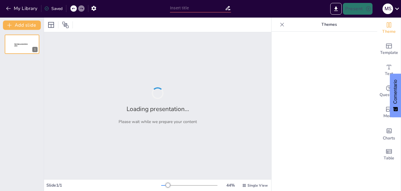
type input "Interacciones Celulares en el Crecimiento Vegetativo de las Plantas"
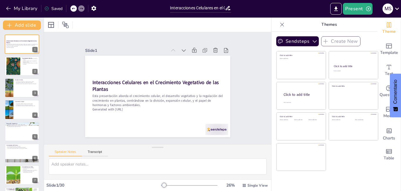
checkbox input "true"
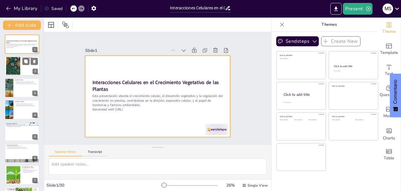
checkbox input "true"
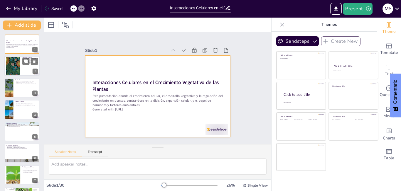
click at [20, 59] on div at bounding box center [13, 66] width 30 height 18
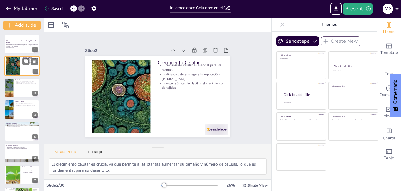
type textarea "El crecimiento celular es crucial ya que permite a las plantas aumentar su tama…"
checkbox input "true"
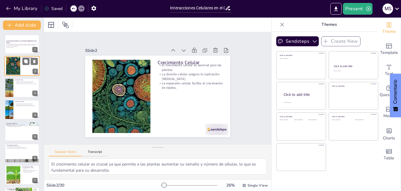
checkbox input "true"
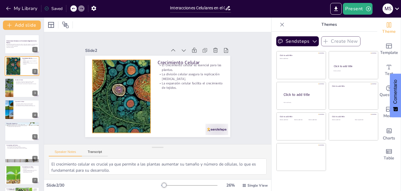
checkbox input "true"
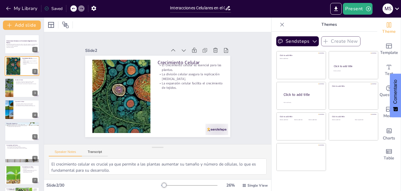
checkbox input "true"
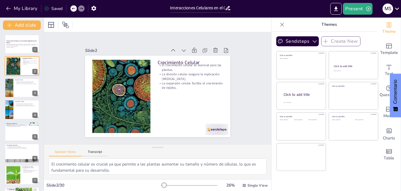
click at [357, 169] on div "Click to add title Click to add text Click to add title Click to add text Click…" at bounding box center [327, 111] width 102 height 120
click at [312, 39] on icon "button" at bounding box center [315, 41] width 6 height 6
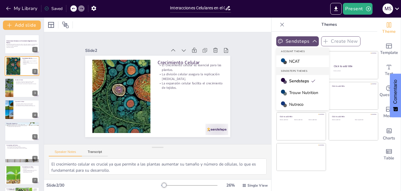
click at [292, 104] on span "Nutreco" at bounding box center [296, 105] width 14 height 6
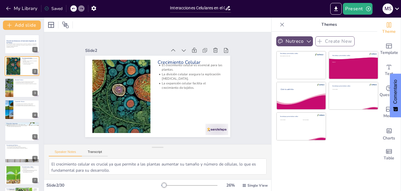
click at [306, 41] on icon "button" at bounding box center [309, 41] width 6 height 6
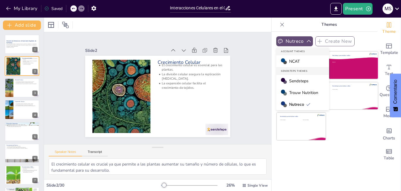
click at [302, 91] on span "Trouw Nutrition" at bounding box center [303, 93] width 29 height 6
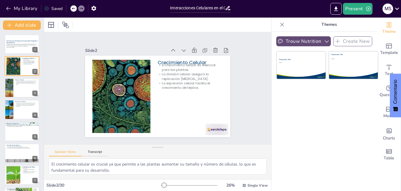
click at [294, 39] on button "Trouw Nutrition" at bounding box center [303, 41] width 55 height 10
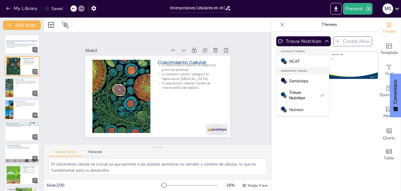
click at [289, 61] on span "NCAT" at bounding box center [294, 62] width 11 height 6
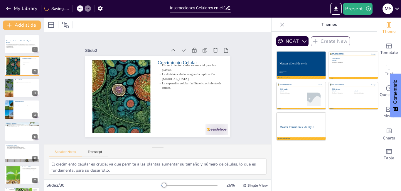
click at [301, 41] on icon "button" at bounding box center [304, 41] width 6 height 6
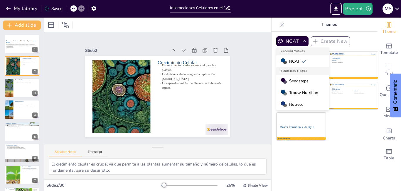
click at [292, 104] on span "Nutreco" at bounding box center [296, 105] width 14 height 6
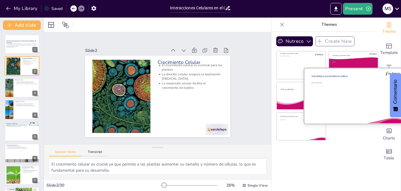
click at [349, 92] on div "Click to add text" at bounding box center [351, 98] width 81 height 33
checkbox input "true"
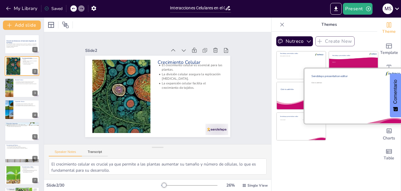
checkbox input "true"
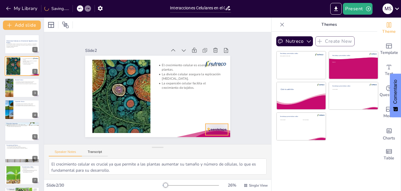
checkbox input "true"
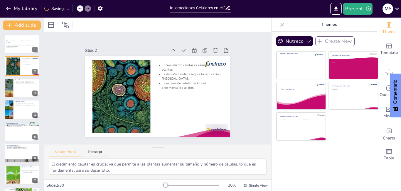
checkbox input "true"
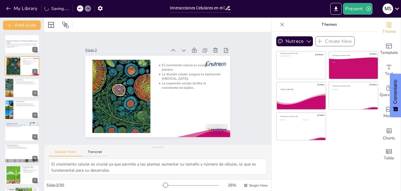
checkbox input "true"
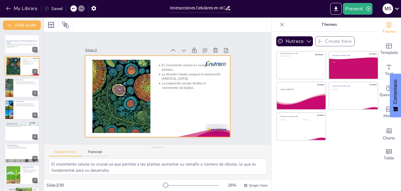
checkbox input "true"
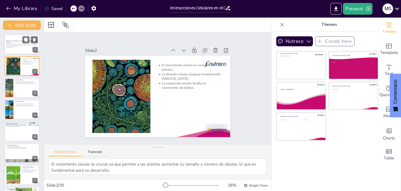
click at [15, 44] on p "Esta presentación aborda el crecimiento celular, el desarrollo vegetativo y la …" at bounding box center [22, 45] width 32 height 3
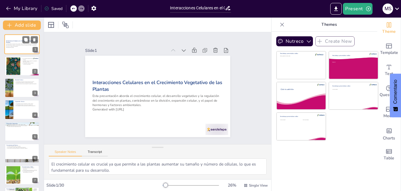
checkbox input "true"
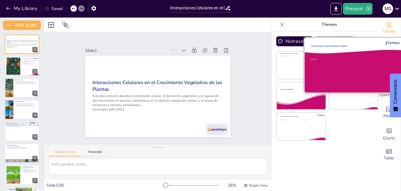
checkbox input "true"
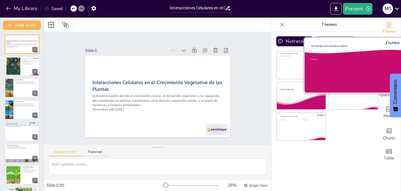
click at [343, 61] on div at bounding box center [353, 65] width 99 height 55
checkbox input "true"
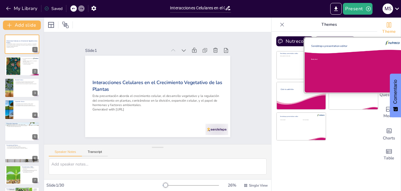
checkbox input "true"
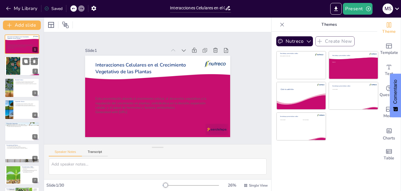
checkbox input "true"
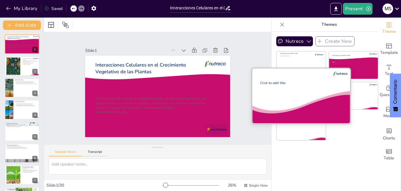
checkbox input "true"
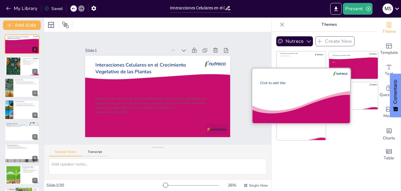
checkbox input "true"
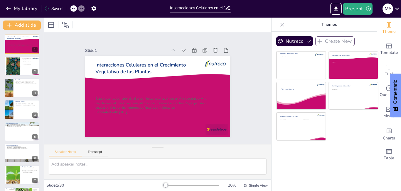
checkbox input "true"
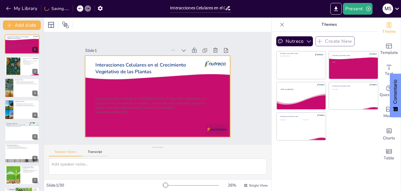
checkbox input "true"
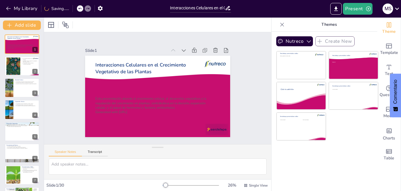
checkbox input "true"
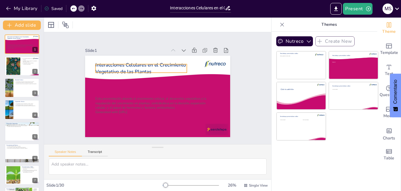
checkbox input "true"
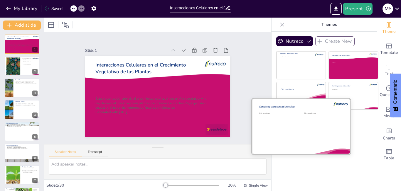
checkbox input "true"
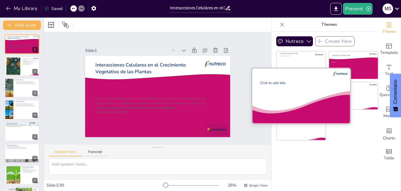
click at [300, 85] on div "Click to add title" at bounding box center [300, 98] width 80 height 34
checkbox input "true"
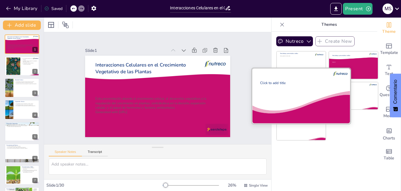
checkbox input "true"
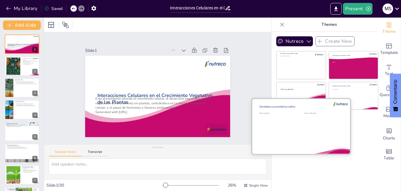
click at [304, 125] on div "Click to add media" at bounding box center [324, 129] width 41 height 33
checkbox input "true"
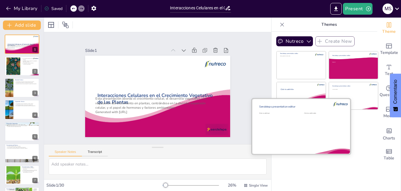
checkbox input "true"
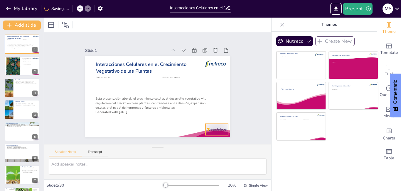
checkbox input "true"
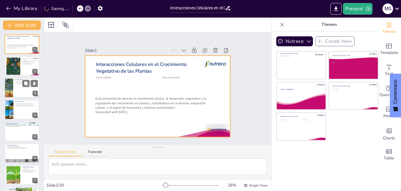
checkbox input "true"
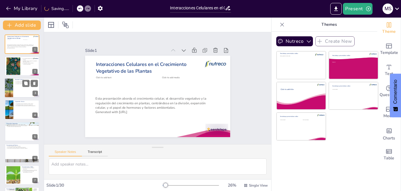
checkbox input "true"
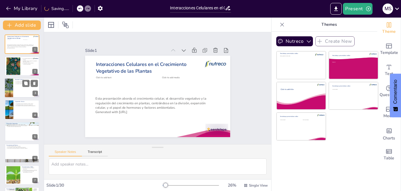
click at [28, 94] on div at bounding box center [21, 88] width 35 height 20
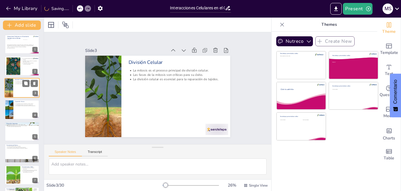
type textarea "La mitosis es fundamental para la división celular, asegurando que cada nueva c…"
checkbox input "true"
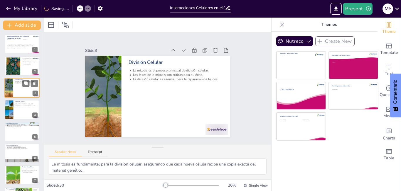
checkbox input "true"
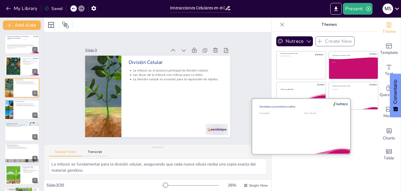
checkbox input "true"
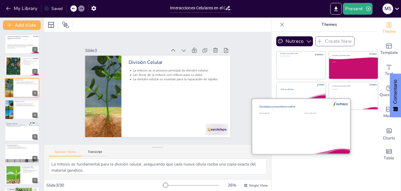
click at [306, 130] on div "Click to add media" at bounding box center [324, 129] width 41 height 33
checkbox input "true"
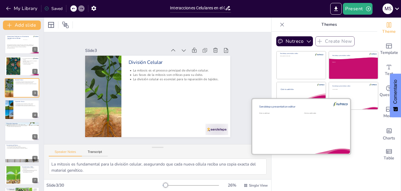
checkbox input "true"
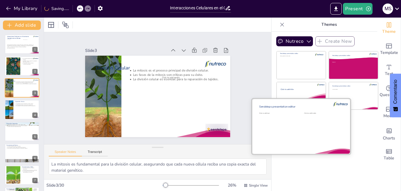
click at [306, 130] on div "Click to add media" at bounding box center [324, 129] width 41 height 33
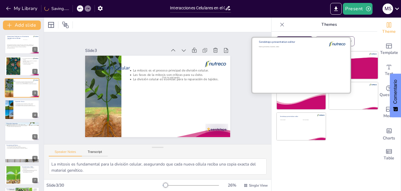
checkbox input "true"
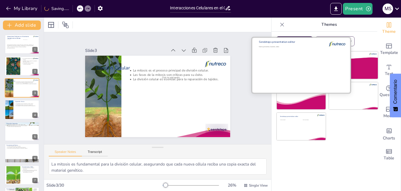
click at [289, 57] on div at bounding box center [301, 65] width 99 height 55
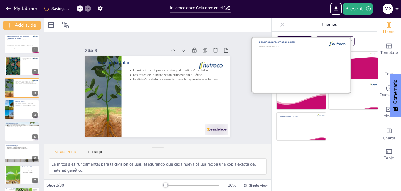
checkbox input "true"
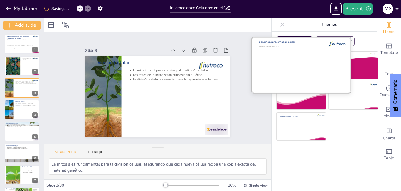
click at [289, 57] on div at bounding box center [301, 65] width 99 height 55
checkbox input "true"
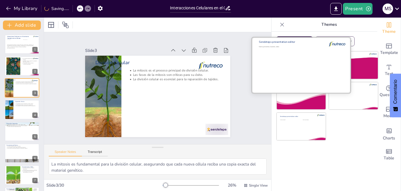
checkbox input "true"
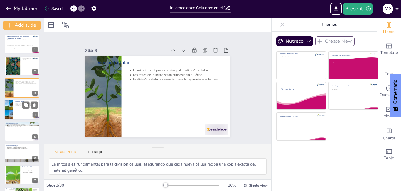
checkbox input "true"
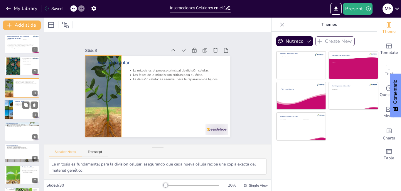
checkbox input "true"
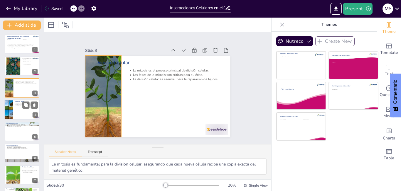
click at [28, 109] on div at bounding box center [21, 110] width 35 height 20
type textarea "Aumentar el volumen celular es esencial para el crecimiento y desarrollo de los…"
checkbox input "true"
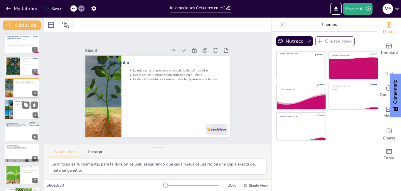
checkbox input "true"
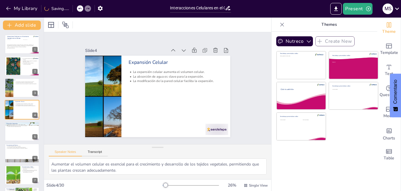
checkbox input "true"
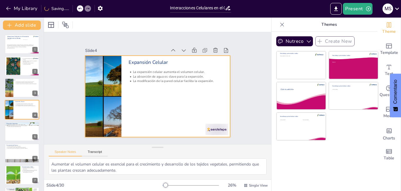
checkbox input "true"
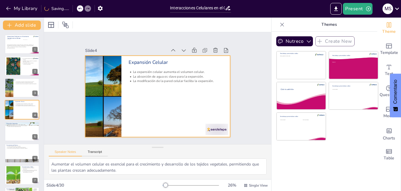
click at [174, 92] on div at bounding box center [157, 97] width 145 height 82
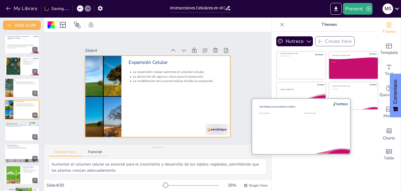
click at [304, 130] on div "Click to add media" at bounding box center [324, 129] width 41 height 33
checkbox input "true"
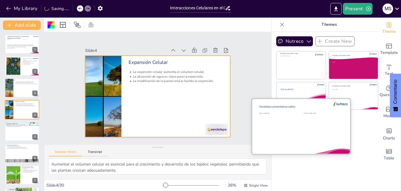
checkbox input "true"
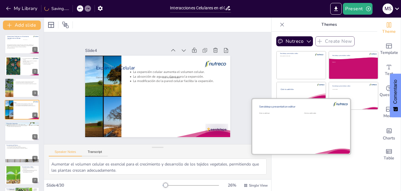
checkbox input "true"
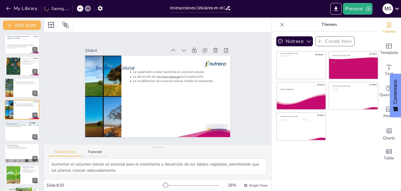
click at [311, 176] on div "Nutreco Create New Sendsteps presentation editor Name, presenter, location, dat…" at bounding box center [325, 112] width 106 height 160
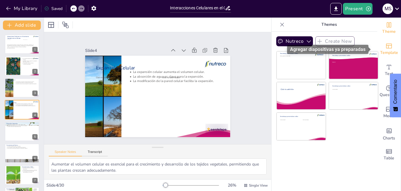
click at [385, 48] on icon "Add ready made slides" at bounding box center [388, 46] width 7 height 7
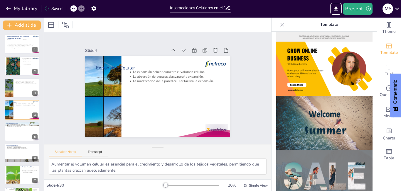
scroll to position [152, 0]
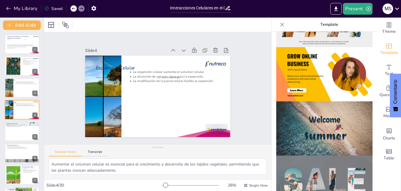
click at [308, 84] on img at bounding box center [324, 74] width 96 height 54
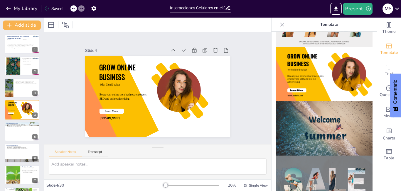
click at [279, 24] on icon at bounding box center [282, 25] width 6 height 6
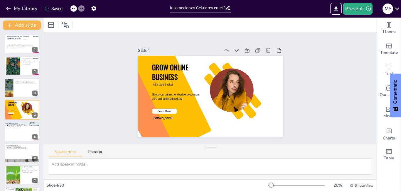
click at [71, 7] on div at bounding box center [73, 8] width 6 height 6
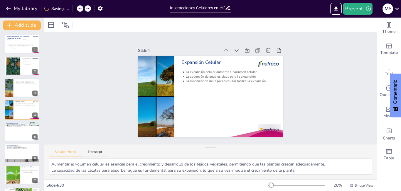
click at [73, 9] on div "My Library Saving......" at bounding box center [53, 8] width 106 height 11
click at [73, 9] on icon at bounding box center [73, 8] width 3 height 1
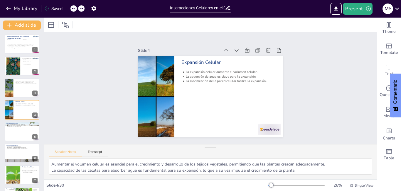
click at [73, 9] on icon at bounding box center [73, 8] width 3 height 1
click at [73, 9] on div "My Library Saving......" at bounding box center [53, 8] width 106 height 11
click at [74, 9] on icon at bounding box center [74, 9] width 4 height 4
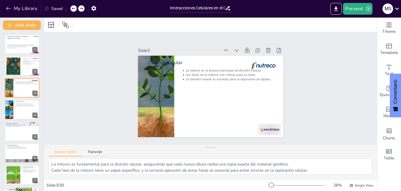
click at [75, 8] on icon at bounding box center [74, 9] width 4 height 4
click at [73, 7] on icon at bounding box center [74, 9] width 4 height 4
click at [73, 9] on icon at bounding box center [74, 9] width 4 height 4
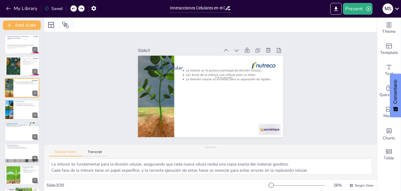
click at [73, 9] on icon at bounding box center [74, 9] width 4 height 4
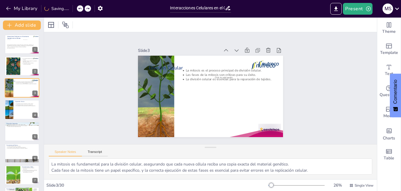
click at [73, 9] on div "My Library Saving......" at bounding box center [53, 8] width 106 height 11
click at [73, 9] on icon at bounding box center [74, 9] width 4 height 4
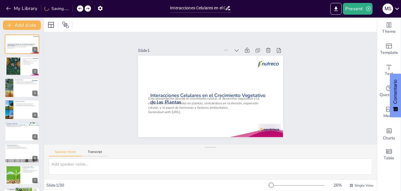
click at [73, 9] on div "My Library Saving......" at bounding box center [53, 8] width 106 height 11
click at [73, 7] on icon at bounding box center [74, 9] width 4 height 4
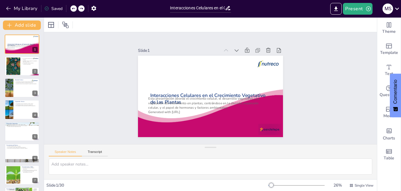
click at [73, 7] on icon at bounding box center [74, 9] width 4 height 4
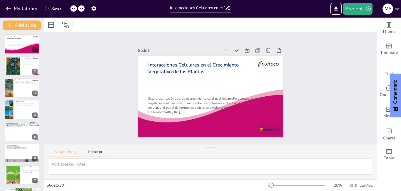
click at [73, 7] on icon at bounding box center [74, 9] width 4 height 4
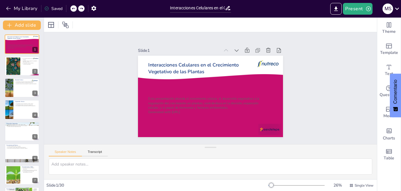
click at [73, 7] on div "My Library Saved" at bounding box center [49, 8] width 99 height 11
click at [73, 7] on icon at bounding box center [74, 9] width 4 height 4
click at [73, 9] on icon at bounding box center [73, 8] width 3 height 1
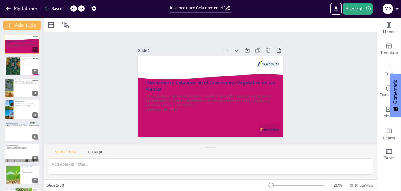
click at [73, 9] on icon at bounding box center [73, 8] width 3 height 1
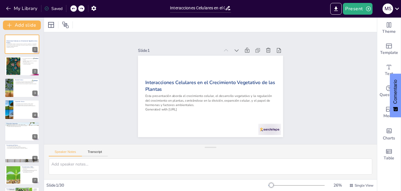
click at [72, 8] on icon at bounding box center [74, 9] width 4 height 4
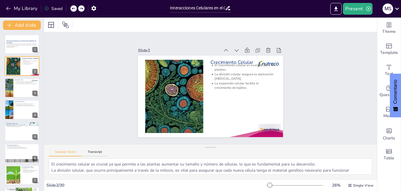
click at [71, 9] on div at bounding box center [73, 8] width 6 height 6
click at [94, 95] on div "Slide 1 Interacciones Celulares en el Crecimiento Vegetativo de las Plantas Est…" at bounding box center [210, 89] width 351 height 210
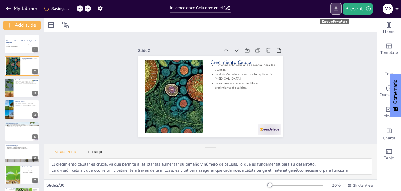
click at [337, 8] on icon "Export to PowerPoint" at bounding box center [336, 8] width 4 height 4
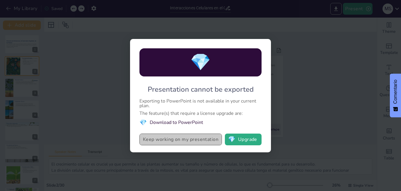
click at [166, 140] on button "Keep working on my presentation" at bounding box center [180, 140] width 82 height 12
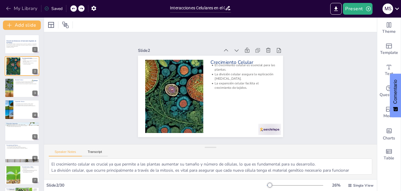
click at [9, 11] on icon "button" at bounding box center [9, 9] width 6 height 6
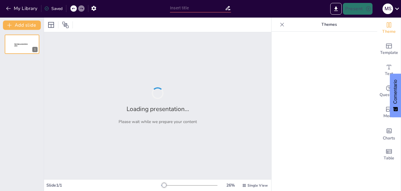
type input "Crecimiento y Maduración [PERSON_NAME]: Etapas Críticas en el Desarrollo Reprod…"
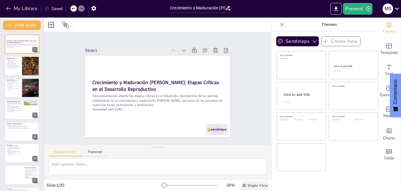
checkbox input "true"
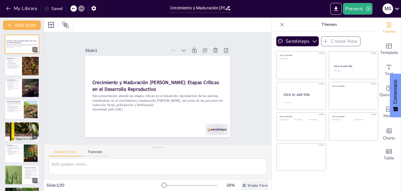
checkbox input "true"
click at [7, 173] on div at bounding box center [13, 176] width 45 height 20
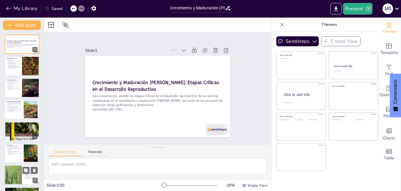
type textarea "Los modos de polinización, como la autopolinizacion y la polinización cruzada, …"
checkbox input "true"
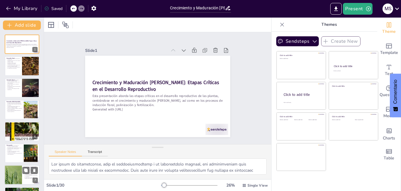
checkbox input "true"
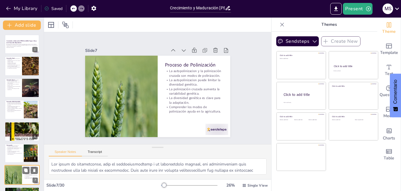
checkbox input "true"
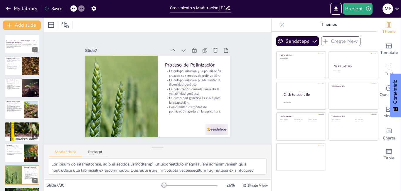
checkbox input "true"
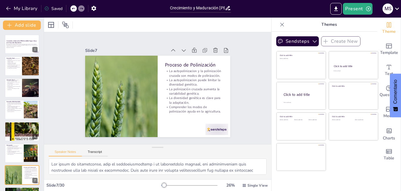
scroll to position [65, 0]
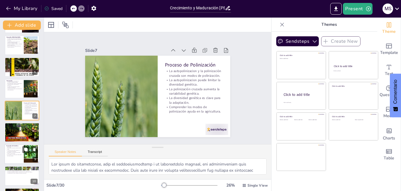
checkbox input "true"
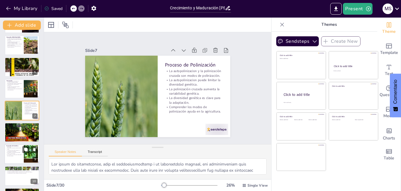
click at [17, 151] on p "La formación de semillas asegura la continuidad de la especie." at bounding box center [14, 151] width 16 height 2
type textarea "Las semillas son un resultado directo de la fertilización, donde el polen se fu…"
checkbox input "true"
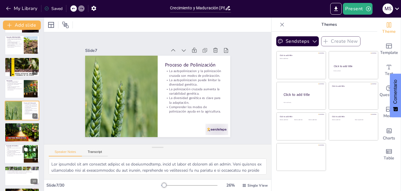
checkbox input "true"
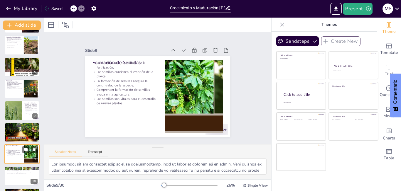
scroll to position [108, 0]
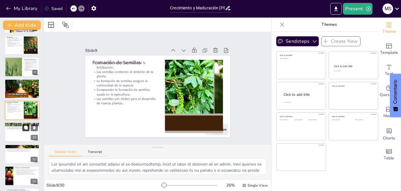
checkbox input "true"
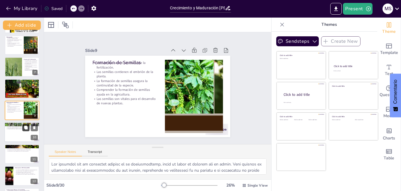
checkbox input "true"
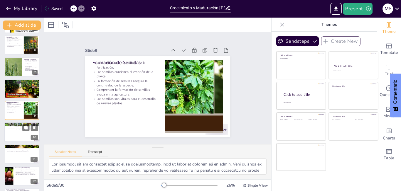
checkbox input "true"
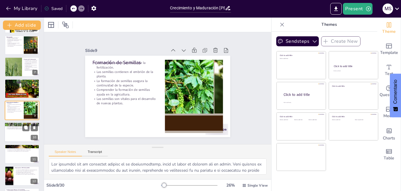
click at [16, 132] on div at bounding box center [21, 133] width 35 height 20
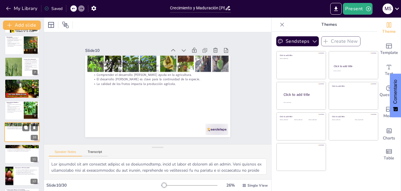
type textarea "El desarrollo de frutos es un proceso que transforma el ovario fertilizado en u…"
checkbox input "true"
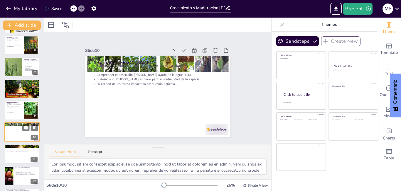
checkbox input "true"
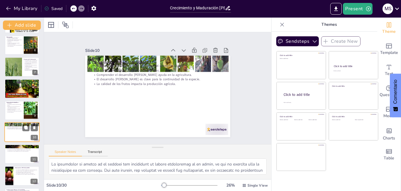
checkbox input "true"
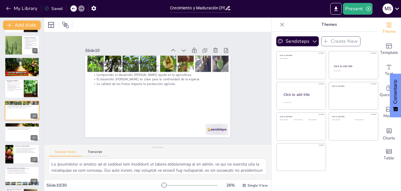
checkbox input "true"
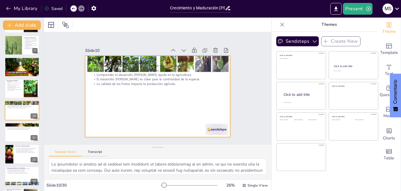
checkbox input "true"
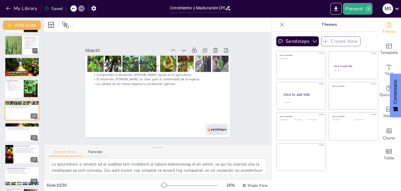
checkbox input "true"
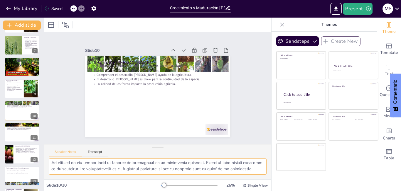
scroll to position [45, 0]
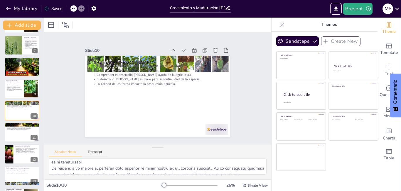
click at [351, 164] on div "Click to add title Click to add text Click to add title Click to add text Click…" at bounding box center [327, 111] width 102 height 120
click at [386, 25] on icon "Change the overall theme" at bounding box center [388, 24] width 7 height 7
checkbox input "true"
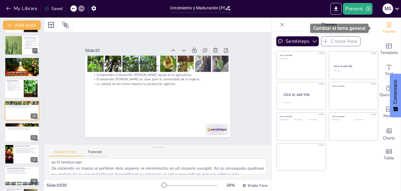
checkbox input "true"
click at [385, 25] on icon "Change the overall theme" at bounding box center [388, 24] width 7 height 7
checkbox input "true"
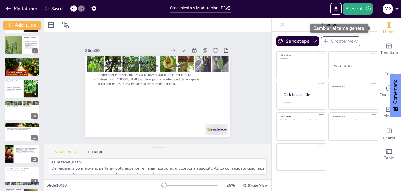
checkbox input "true"
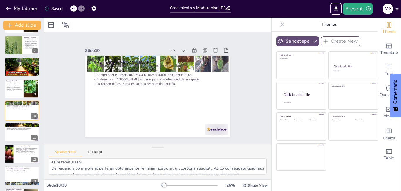
click at [313, 42] on icon "button" at bounding box center [315, 42] width 4 height 2
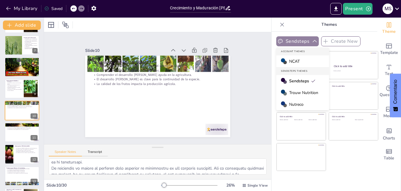
click at [312, 42] on icon "button" at bounding box center [315, 41] width 6 height 6
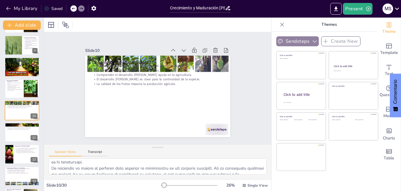
click at [312, 40] on icon "button" at bounding box center [315, 41] width 6 height 6
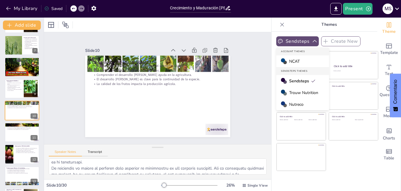
click at [323, 104] on div "Nutreco" at bounding box center [302, 105] width 53 height 12
click at [323, 104] on div "Sendsteps Create New Account Themes NCAT Sendsteps Themes Sendsteps Trouw Nutri…" at bounding box center [325, 112] width 106 height 160
click at [336, 175] on div "Sendsteps Create New Account Themes NCAT Sendsteps Themes Sendsteps Trouw Nutri…" at bounding box center [325, 112] width 106 height 160
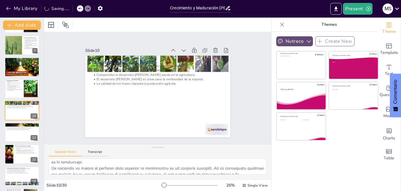
click at [279, 23] on icon at bounding box center [282, 25] width 6 height 6
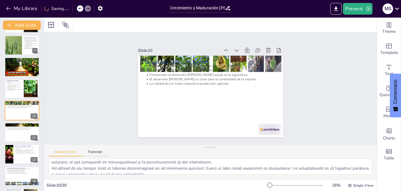
checkbox input "true"
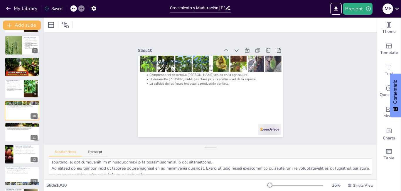
click at [100, 10] on div "My Library Saved" at bounding box center [83, 8] width 167 height 11
click at [95, 8] on icon "button" at bounding box center [94, 8] width 6 height 6
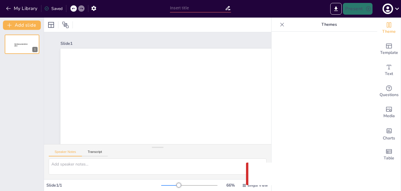
type input "Crecimiento y Maduración [PERSON_NAME]: Etapas Críticas en el Desarrollo Reprod…"
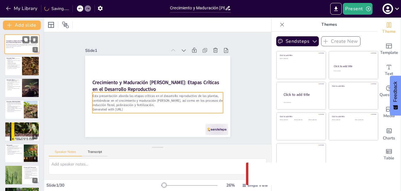
checkbox input "true"
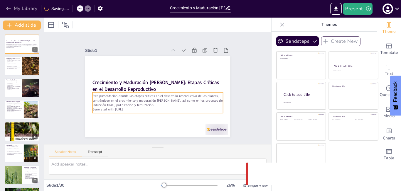
checkbox input "true"
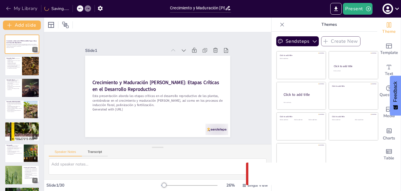
click at [20, 8] on button "My Library" at bounding box center [22, 8] width 36 height 9
checkbox input "true"
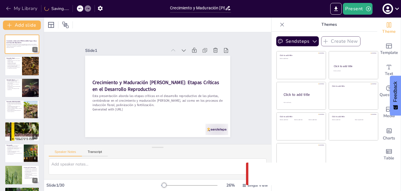
checkbox input "true"
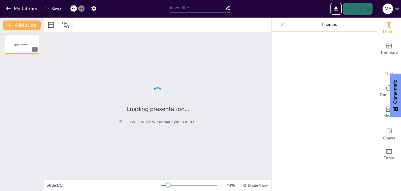
type input "Análisis de la Transpiración: Implicaciones Ecológicas y Agronómicas"
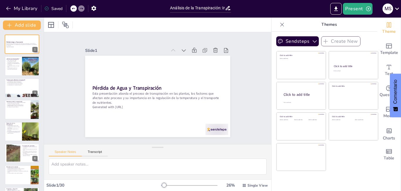
checkbox input "true"
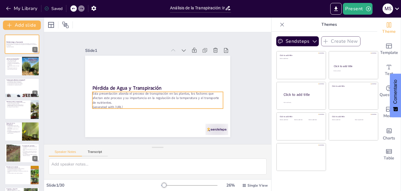
checkbox input "true"
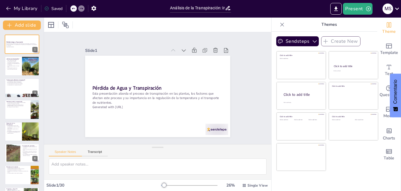
checkbox input "true"
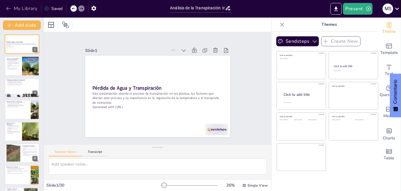
click at [19, 9] on button "My Library" at bounding box center [22, 8] width 36 height 9
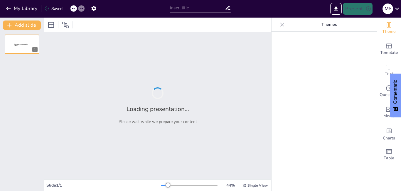
type input "unidad 7"
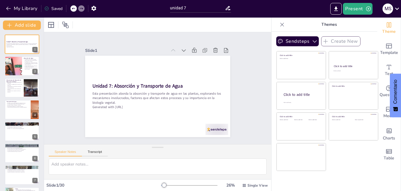
checkbox input "true"
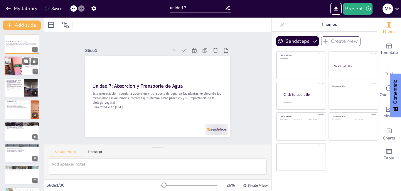
checkbox input "true"
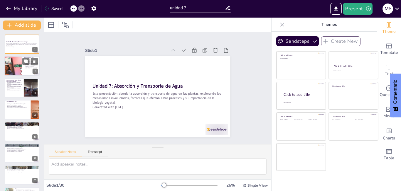
click at [23, 67] on div at bounding box center [21, 66] width 35 height 20
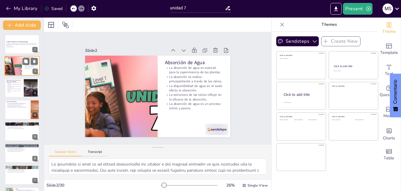
type textarea "Lo ipsumdolo si amet co ad elitsed doeiusmodte inc utlabor e dol magnaal enimad…"
checkbox input "true"
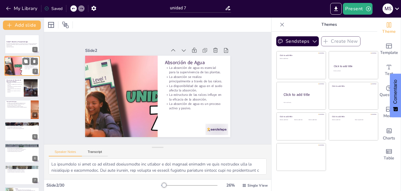
checkbox input "true"
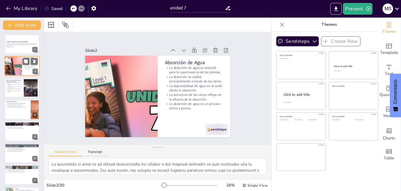
checkbox input "true"
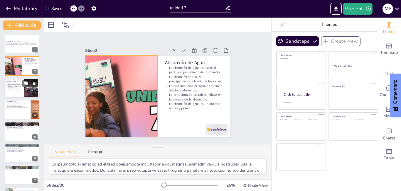
checkbox input "true"
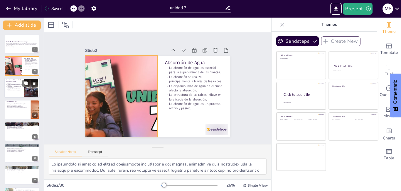
click at [13, 85] on p "La difusión complementa la osmosis en la absorción." at bounding box center [14, 85] width 16 height 2
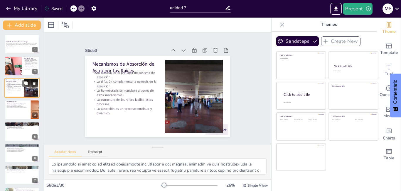
type textarea "La osmosis es un proceso clave en la absorción de agua, ya que permite que el a…"
checkbox input "true"
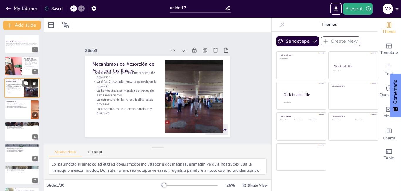
checkbox input "true"
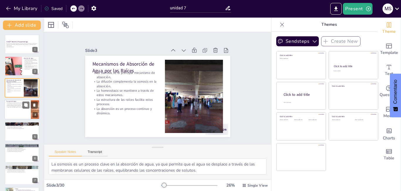
checkbox input "true"
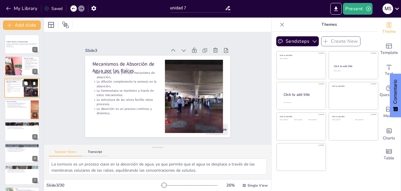
checkbox input "true"
click at [12, 89] on p "La estructura de las raíces facilita estos procesos." at bounding box center [14, 89] width 16 height 2
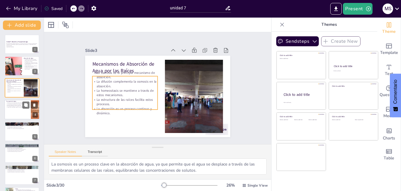
checkbox input "true"
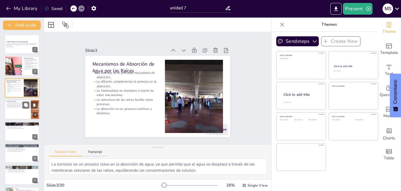
checkbox input "true"
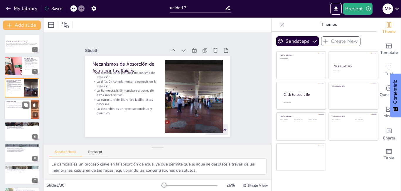
click at [13, 117] on div at bounding box center [21, 110] width 35 height 20
type textarea "El xilema es fundamental para el transporte de agua en las plantas. Su estructu…"
checkbox input "true"
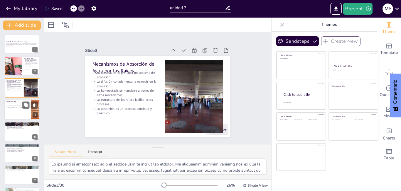
checkbox input "true"
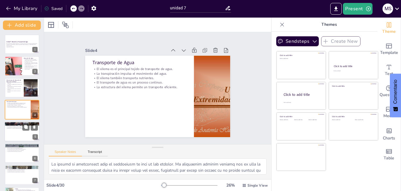
checkbox input "true"
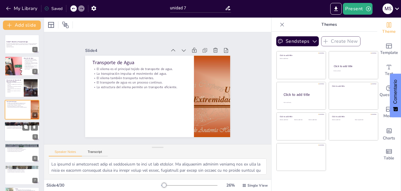
click at [13, 129] on div at bounding box center [21, 132] width 35 height 20
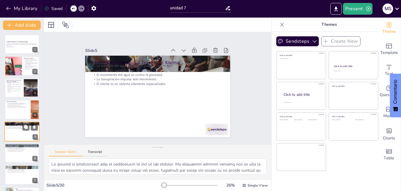
type textarea "La cohesión entre las moléculas de agua permite que se mantengan unidas mientra…"
checkbox input "true"
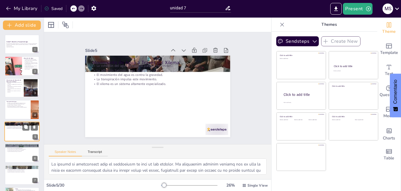
checkbox input "true"
click at [13, 150] on p "La interacción entre estos factores es compleja." at bounding box center [21, 150] width 31 height 1
type textarea "La textura y estructura del suelo son determinantes en la capacidad de retenció…"
checkbox input "true"
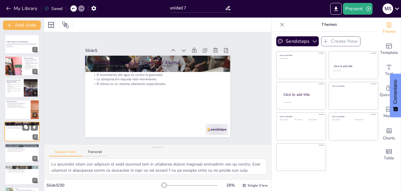
checkbox input "true"
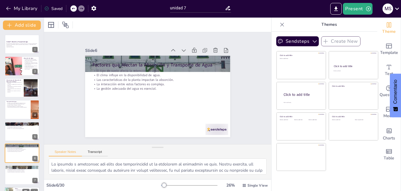
checkbox input "true"
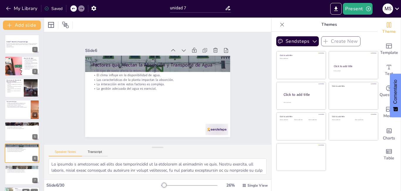
scroll to position [43, 0]
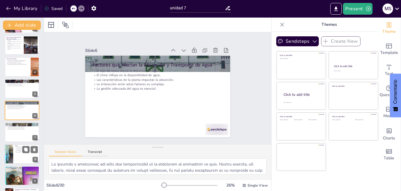
checkbox input "true"
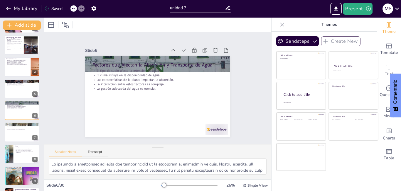
checkbox input "true"
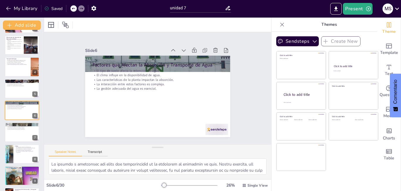
click at [74, 105] on div "Slide 1 Unidad 7: Absorción y Transporte de Agua Esta presentación aborda la ab…" at bounding box center [158, 88] width 178 height 98
checkbox input "true"
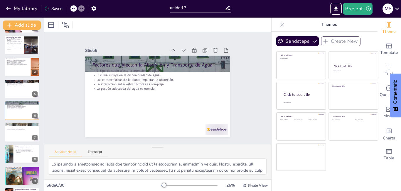
checkbox input "true"
click at [18, 8] on button "My Library" at bounding box center [22, 8] width 36 height 9
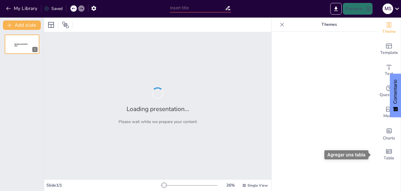
type input "Interacciones Celulares en el Crecimiento Vegetativo de las Plantas"
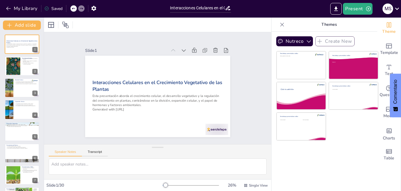
checkbox input "true"
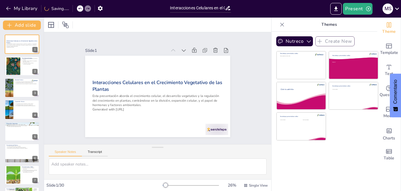
click at [227, 8] on icon at bounding box center [227, 8] width 5 height 4
click at [210, 7] on input "Interacciones Celulares en el Crecimiento Vegetativo de las Plantas" at bounding box center [197, 8] width 55 height 9
drag, startPoint x: 170, startPoint y: 8, endPoint x: 225, endPoint y: 9, distance: 55.2
click at [225, 9] on div "Interacciones Celulares en el Crecimiento Vegetativo de las Plantas" at bounding box center [200, 8] width 61 height 9
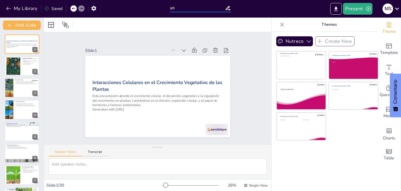
type input "uni"
checkbox input "true"
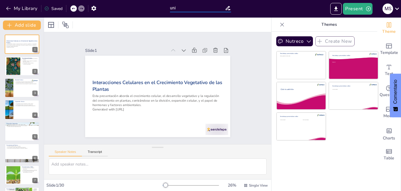
checkbox input "true"
type input "unidad 4"
checkbox input "true"
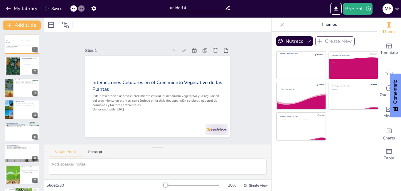
checkbox input "true"
type input "unidad 4"
click at [123, 26] on div at bounding box center [157, 25] width 227 height 14
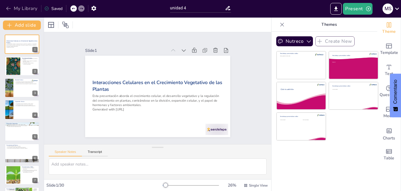
click at [18, 8] on button "My Library" at bounding box center [22, 8] width 36 height 9
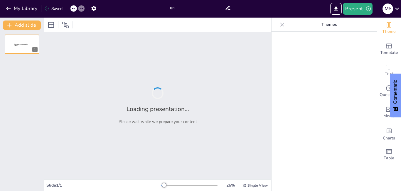
drag, startPoint x: 181, startPoint y: 7, endPoint x: 175, endPoint y: 8, distance: 6.8
click at [181, 7] on input "un" at bounding box center [197, 8] width 55 height 9
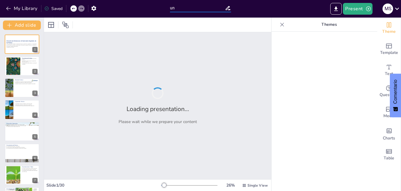
click at [175, 8] on input "un" at bounding box center [197, 8] width 55 height 9
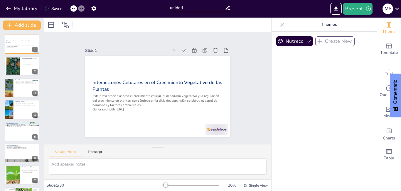
type input "unidad"
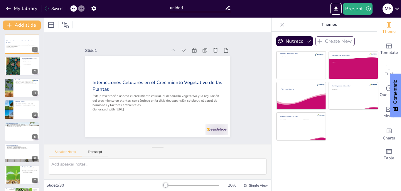
checkbox input "true"
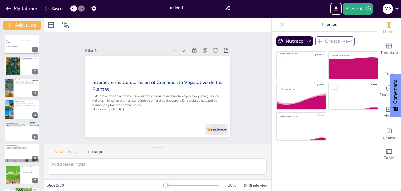
type input "unidad 4"
checkbox input "true"
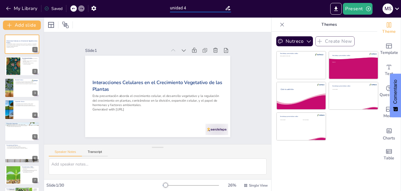
checkbox input "true"
type input "unidad 4"
click at [136, 35] on div "Slide 1 Interacciones Celulares en el Crecimiento Vegetativo de las Plantas Est…" at bounding box center [158, 88] width 238 height 135
checkbox input "true"
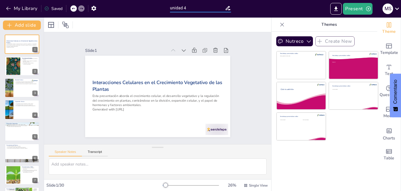
checkbox input "true"
click at [24, 8] on button "My Library" at bounding box center [22, 8] width 36 height 9
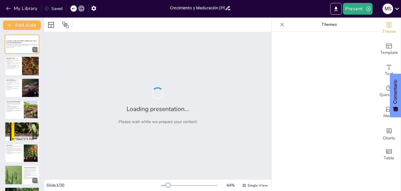
click at [170, 7] on input "Crecimiento y Maduración [PERSON_NAME]: Etapas Críticas en el Desarrollo Reprod…" at bounding box center [197, 8] width 55 height 9
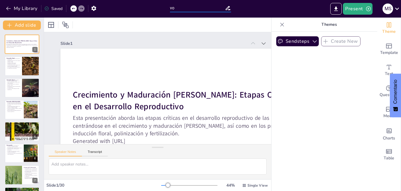
type input "o"
click at [221, 8] on div at bounding box center [200, 7] width 67 height 15
click at [171, 8] on input "text" at bounding box center [197, 8] width 55 height 9
click at [223, 8] on input "text" at bounding box center [197, 8] width 55 height 9
click at [171, 9] on input "text" at bounding box center [197, 8] width 55 height 9
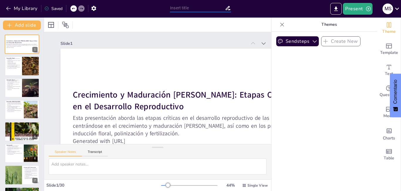
click at [170, 8] on input "text" at bounding box center [197, 8] width 55 height 9
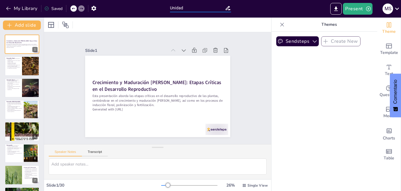
type input "Unidad 5"
checkbox input "true"
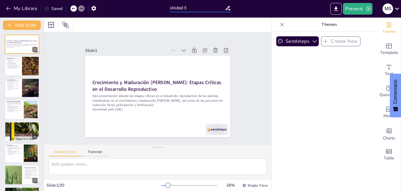
checkbox input "true"
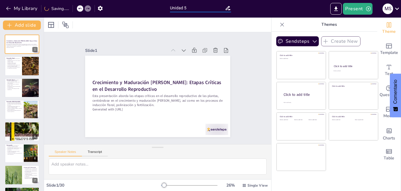
checkbox input "true"
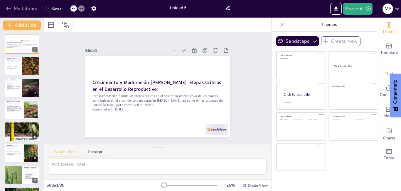
type input "Unidad 5"
click at [20, 6] on button "My Library" at bounding box center [22, 8] width 36 height 9
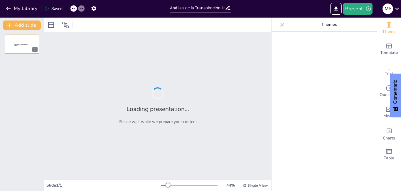
type input "Análisis de la Transpiración: Implicaciones Ecológicas y Agronómicas"
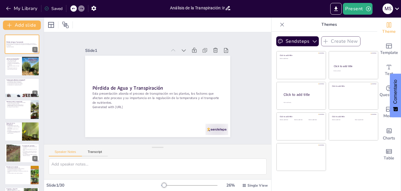
click at [175, 4] on input "Análisis de la Transpiración: Implicaciones Ecológicas y Agronómicas" at bounding box center [197, 8] width 55 height 9
checkbox input "true"
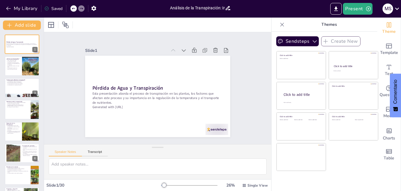
checkbox input "true"
drag, startPoint x: 170, startPoint y: 7, endPoint x: 227, endPoint y: 8, distance: 57.3
click at [227, 8] on div "Análisis de la Transpiración: Implicaciones Ecológicas y Agronómicas" at bounding box center [200, 8] width 61 height 9
type input "Unidad"
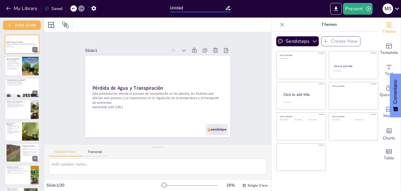
checkbox input "true"
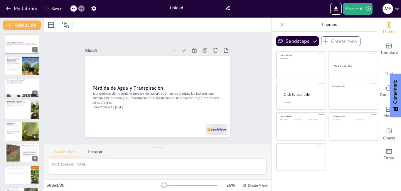
type input "Unidad 6"
checkbox input "true"
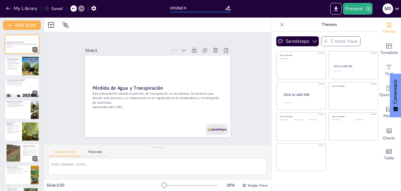
checkbox input "true"
type input "Unidad 6"
click at [143, 24] on div at bounding box center [157, 25] width 227 height 14
click at [20, 9] on button "My Library" at bounding box center [22, 8] width 36 height 9
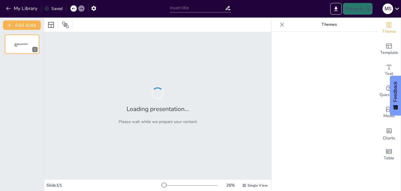
type input "Unidad 8"
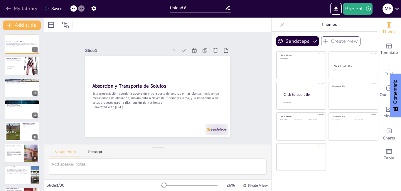
click at [21, 9] on button "My Library" at bounding box center [22, 8] width 36 height 9
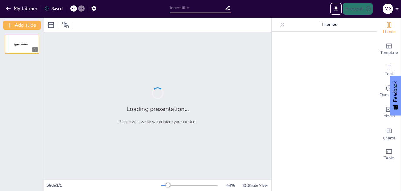
type input "Unidad 9"
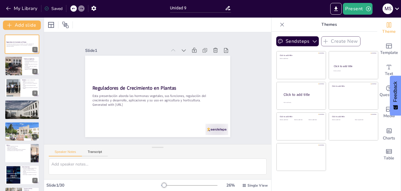
checkbox input "true"
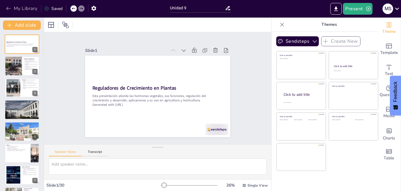
click at [19, 10] on button "My Library" at bounding box center [22, 8] width 36 height 9
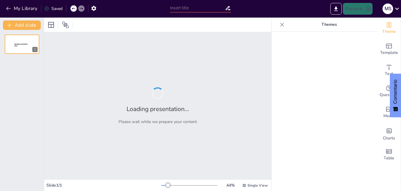
type input "Unidad 10"
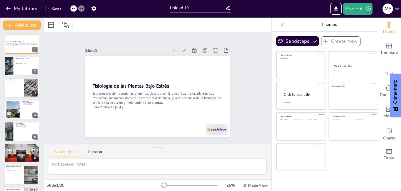
checkbox input "true"
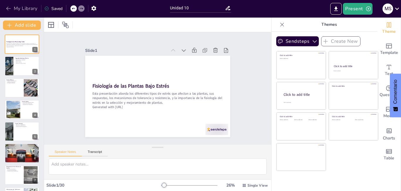
click at [23, 9] on button "My Library" at bounding box center [22, 8] width 36 height 9
checkbox input "true"
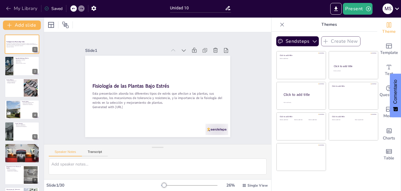
checkbox input "true"
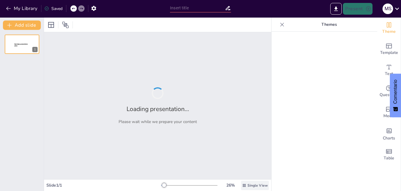
type input "Unidad 1"
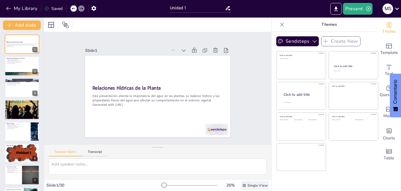
checkbox input "true"
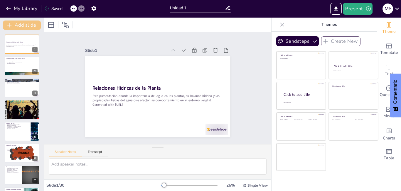
checkbox input "true"
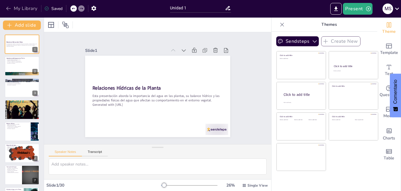
checkbox input "true"
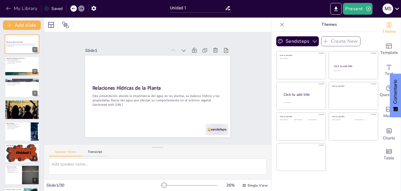
click at [23, 6] on button "My Library" at bounding box center [22, 8] width 36 height 9
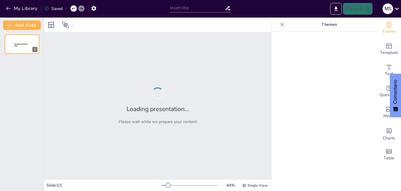
type input "Unidad 2"
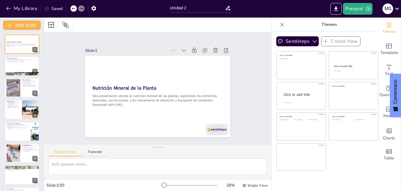
checkbox input "true"
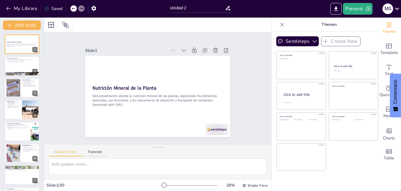
checkbox input "true"
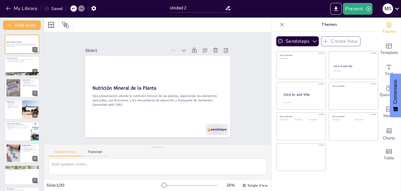
checkbox input "true"
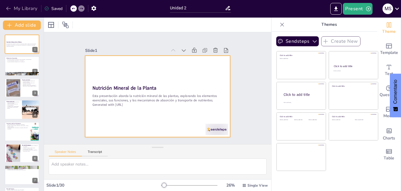
checkbox input "true"
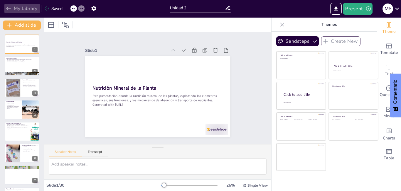
checkbox input "true"
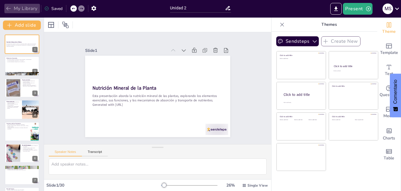
click at [21, 6] on button "My Library" at bounding box center [22, 8] width 36 height 9
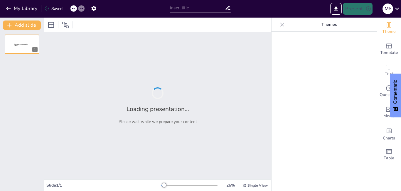
type input "Unidad 3"
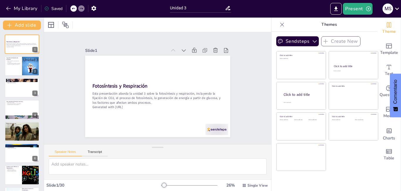
checkbox input "true"
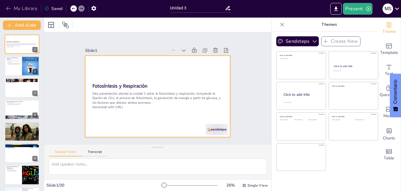
checkbox input "true"
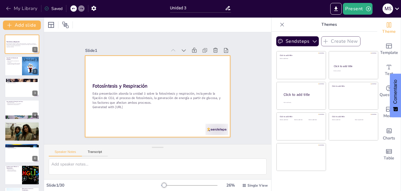
click at [25, 11] on button "My Library" at bounding box center [22, 8] width 36 height 9
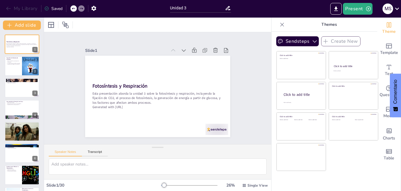
checkbox input "true"
